Goal: Use online tool/utility: Utilize a website feature to perform a specific function

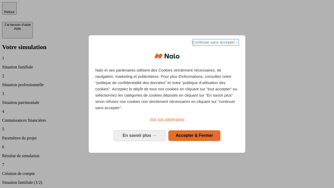
click at [215, 43] on span "Continuer sans accepter →" at bounding box center [215, 42] width 46 height 6
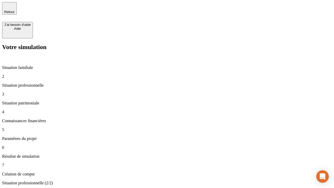
type input "30 000"
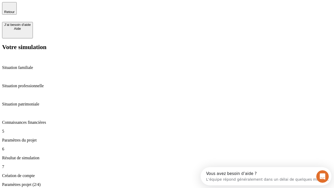
type input "25"
type input "64"
type input "1 000"
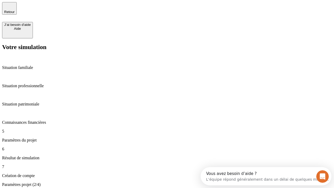
type input "640"
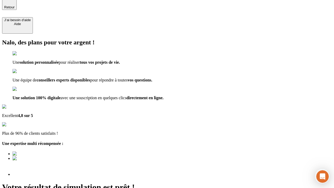
scroll to position [8, 0]
